Goal: Task Accomplishment & Management: Complete application form

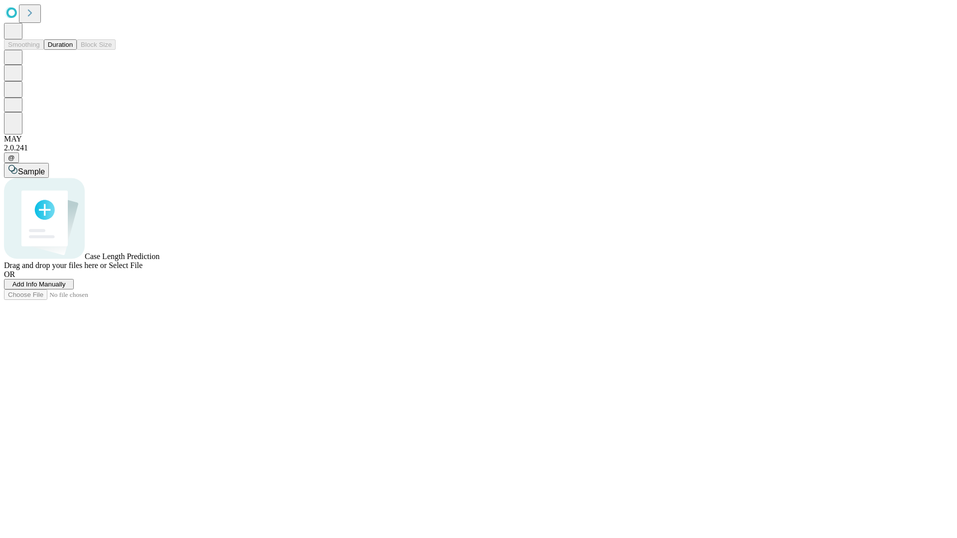
click at [66, 288] on span "Add Info Manually" at bounding box center [38, 284] width 53 height 7
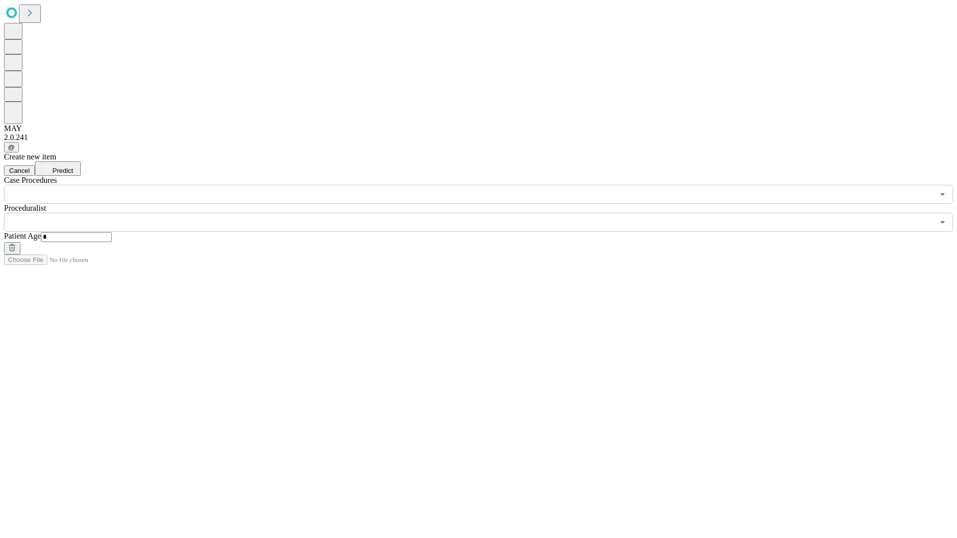
type input "*"
click at [486, 213] on input "text" at bounding box center [469, 222] width 930 height 19
